Goal: Task Accomplishment & Management: Use online tool/utility

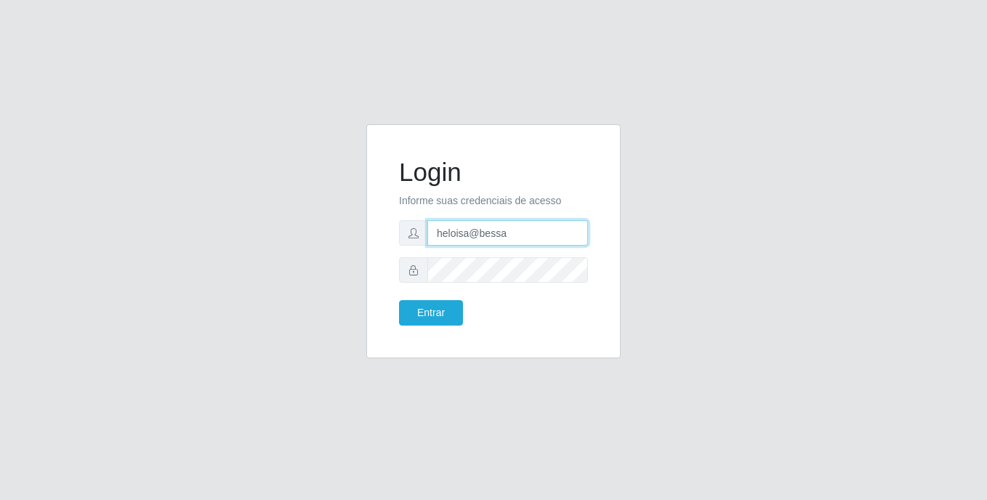
click at [517, 244] on input "heloisa@bessa" at bounding box center [507, 232] width 161 height 25
type input "Raissa@B9"
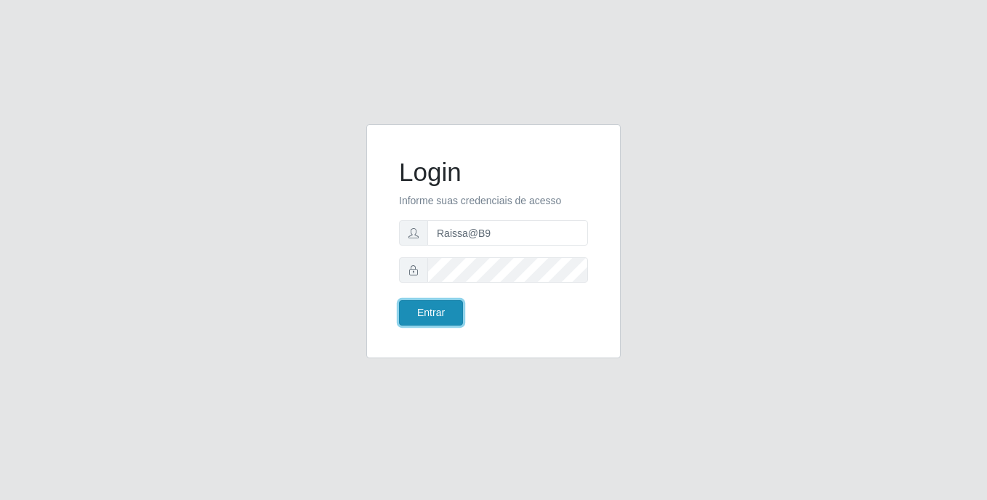
click at [457, 314] on button "Entrar" at bounding box center [431, 312] width 64 height 25
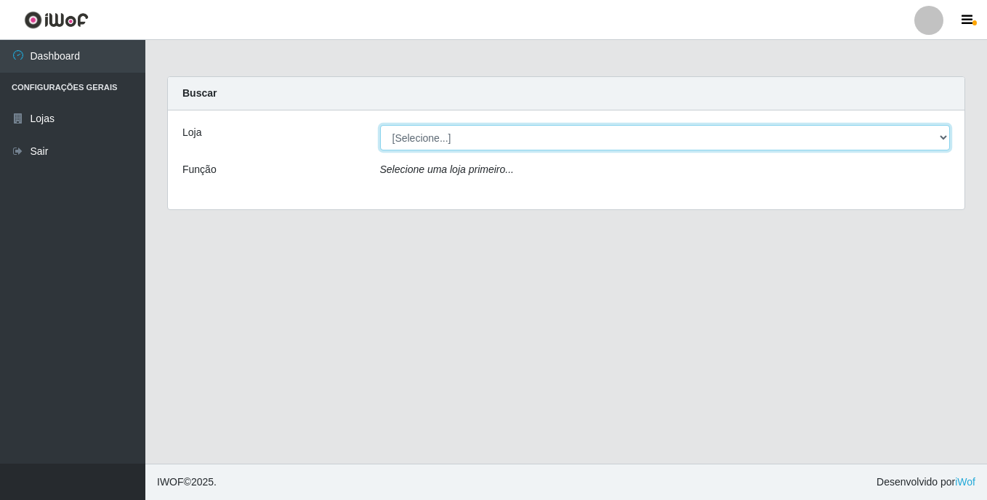
click at [469, 142] on select "[Selecione...] Bemais Supermercados - B9 Bessa" at bounding box center [665, 137] width 570 height 25
select select "410"
click at [380, 125] on select "[Selecione...] Bemais Supermercados - B9 Bessa" at bounding box center [665, 137] width 570 height 25
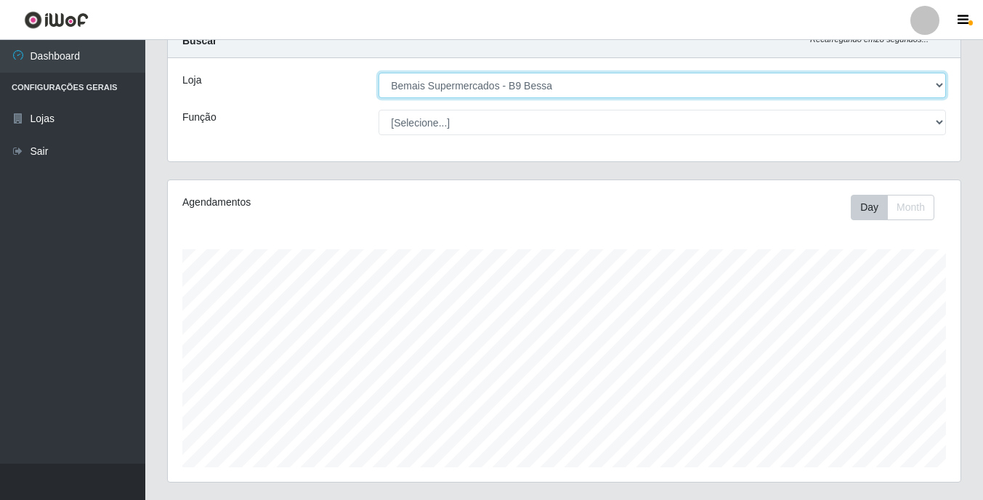
scroll to position [206, 0]
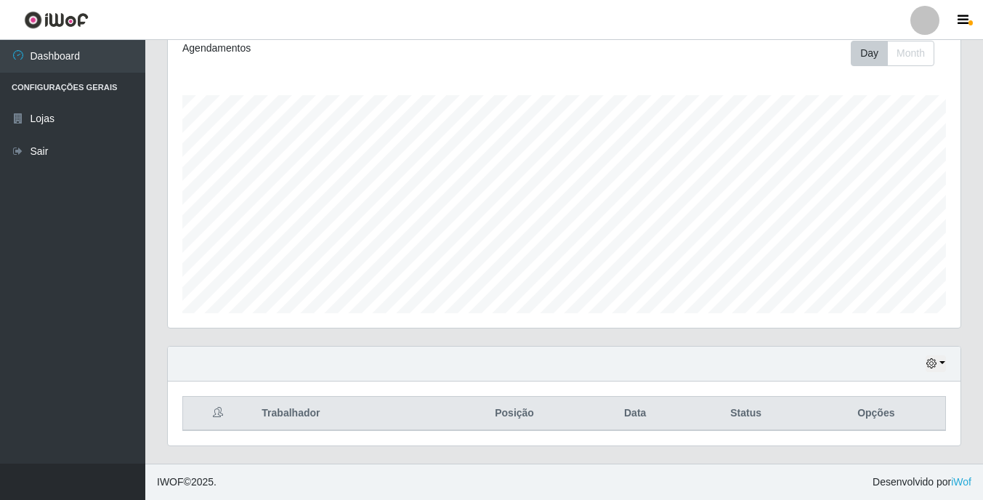
click at [946, 350] on div "Hoje 1 dia 3 dias 1 Semana Não encerrados" at bounding box center [564, 364] width 793 height 35
click at [942, 358] on button "button" at bounding box center [936, 363] width 20 height 17
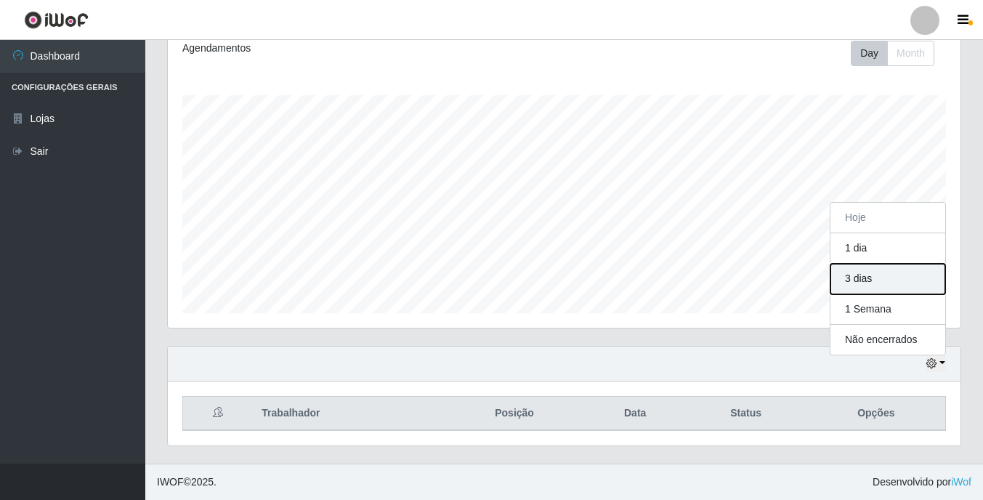
click at [887, 291] on button "3 dias" at bounding box center [888, 279] width 115 height 31
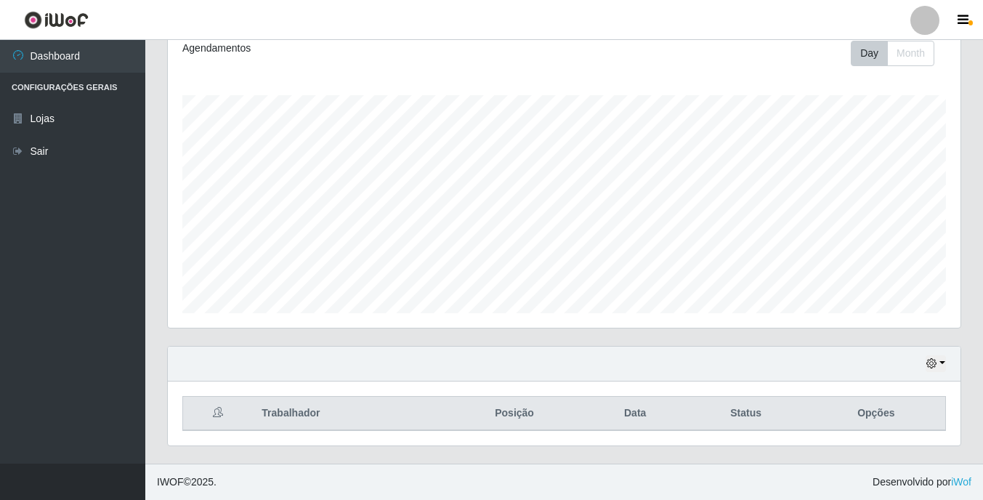
click at [320, 376] on div "Hoje 1 dia 3 dias 1 Semana Não encerrados" at bounding box center [564, 364] width 793 height 35
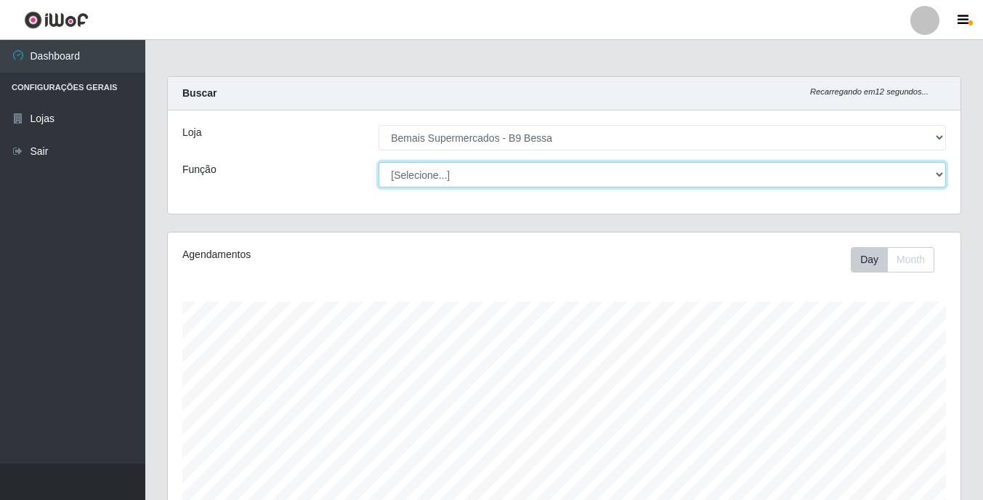
click at [467, 181] on select "[Selecione...] ASG ASG + ASG ++ Auxiliar de Estoque Auxiliar de [GEOGRAPHIC_DAT…" at bounding box center [663, 174] width 568 height 25
click at [441, 175] on select "[Selecione...] ASG ASG + ASG ++ Auxiliar de Estoque Auxiliar de [GEOGRAPHIC_DAT…" at bounding box center [663, 174] width 568 height 25
